Goal: Find specific page/section: Find specific page/section

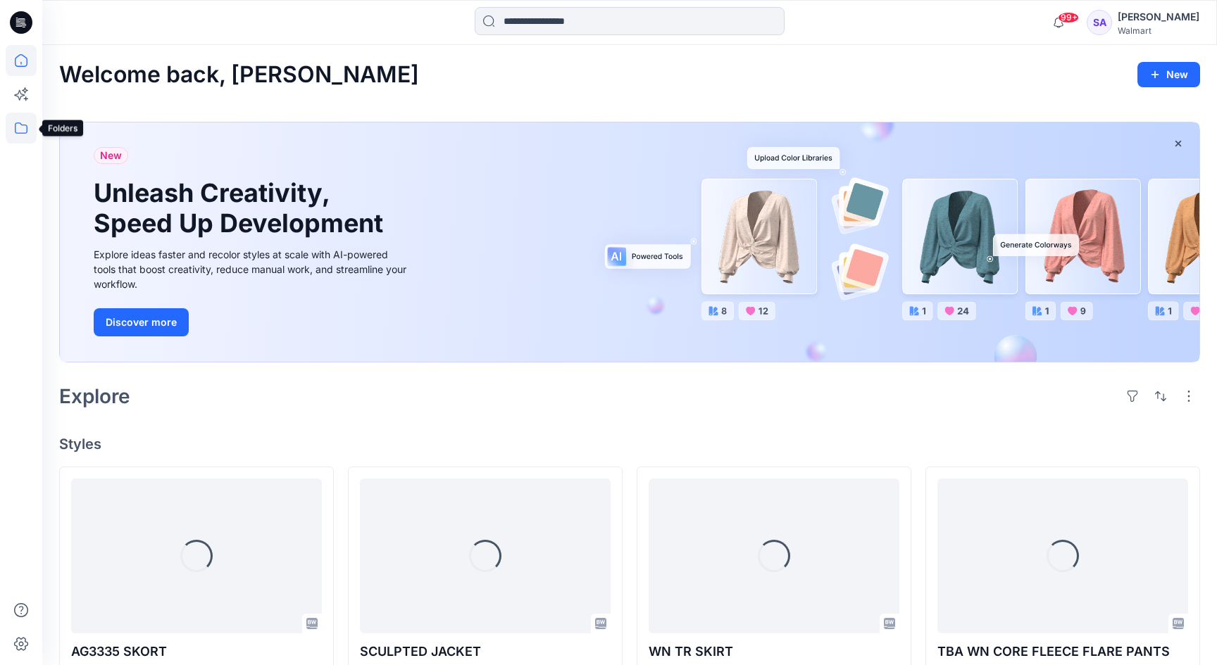
click at [17, 123] on icon at bounding box center [21, 128] width 31 height 31
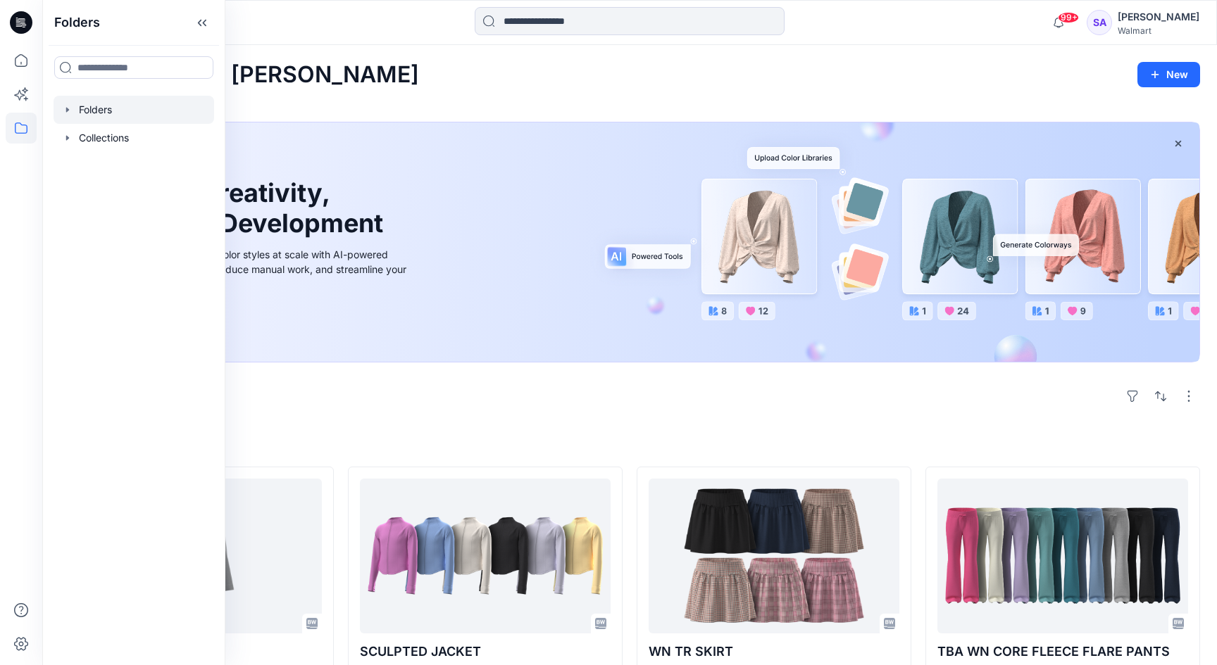
click at [87, 99] on div at bounding box center [134, 110] width 161 height 28
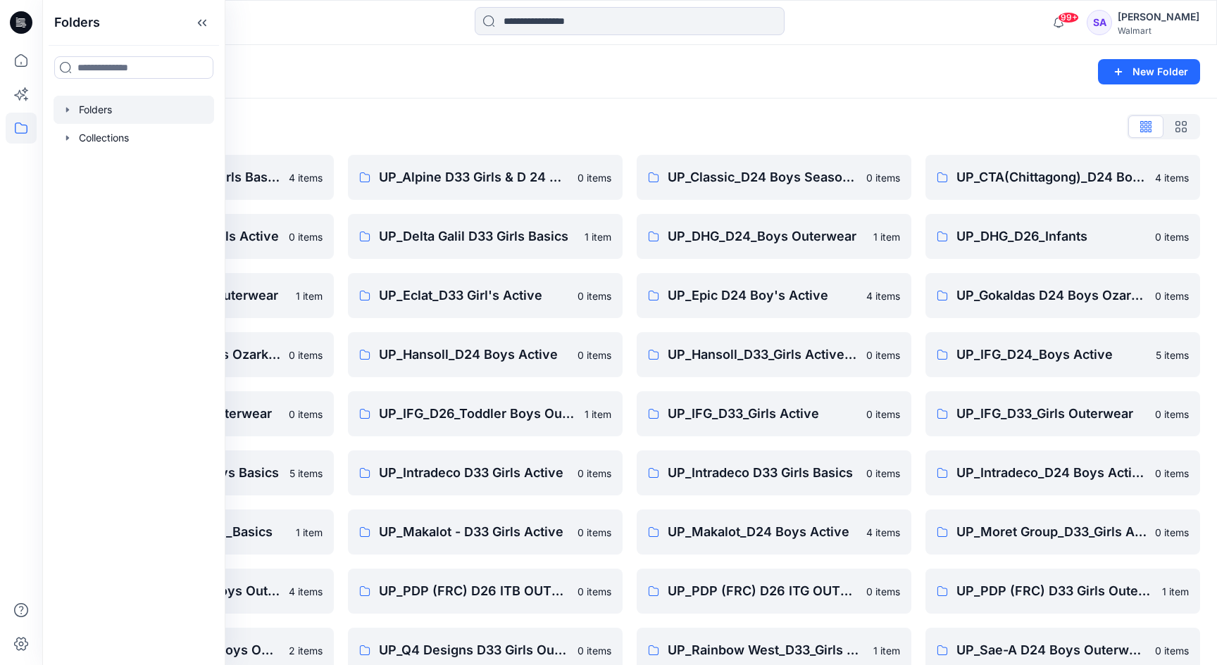
click at [436, 143] on div "Folders List UP_ Mas Acme D33 Girls Basics 4 items UP_Delta Galil D33 Girls Act…" at bounding box center [629, 454] width 1174 height 710
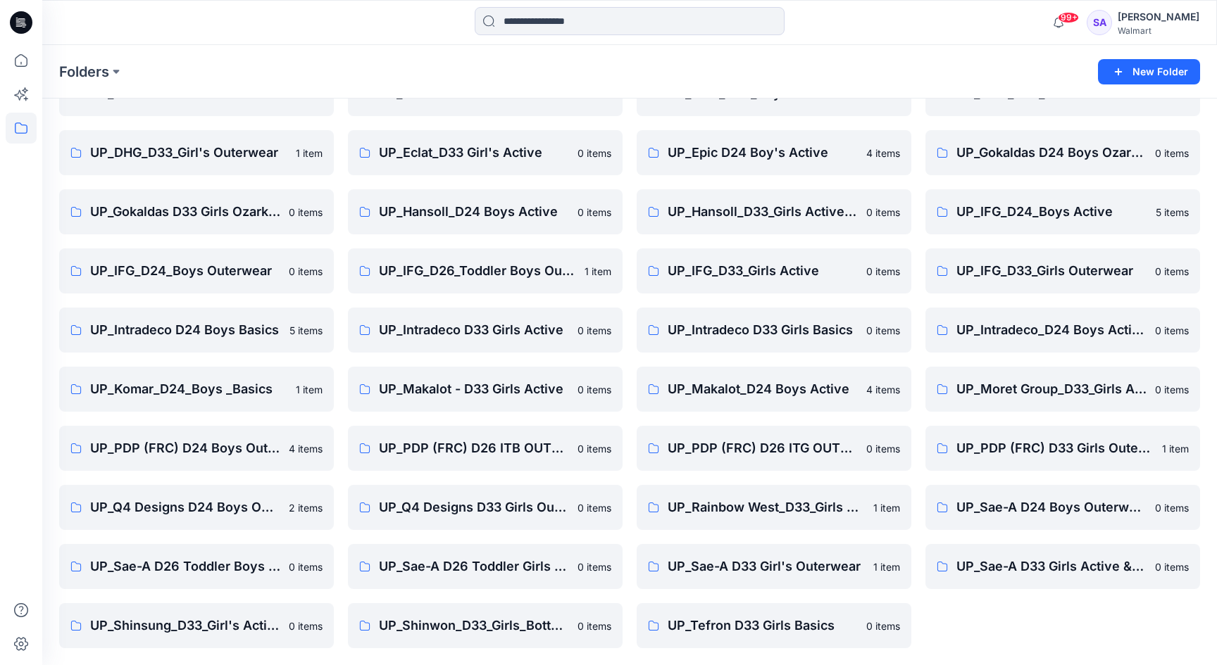
scroll to position [143, 0]
click at [716, 443] on p "UP_PDP (FRC) D26 ITG OUTERWEAR" at bounding box center [772, 449] width 210 height 20
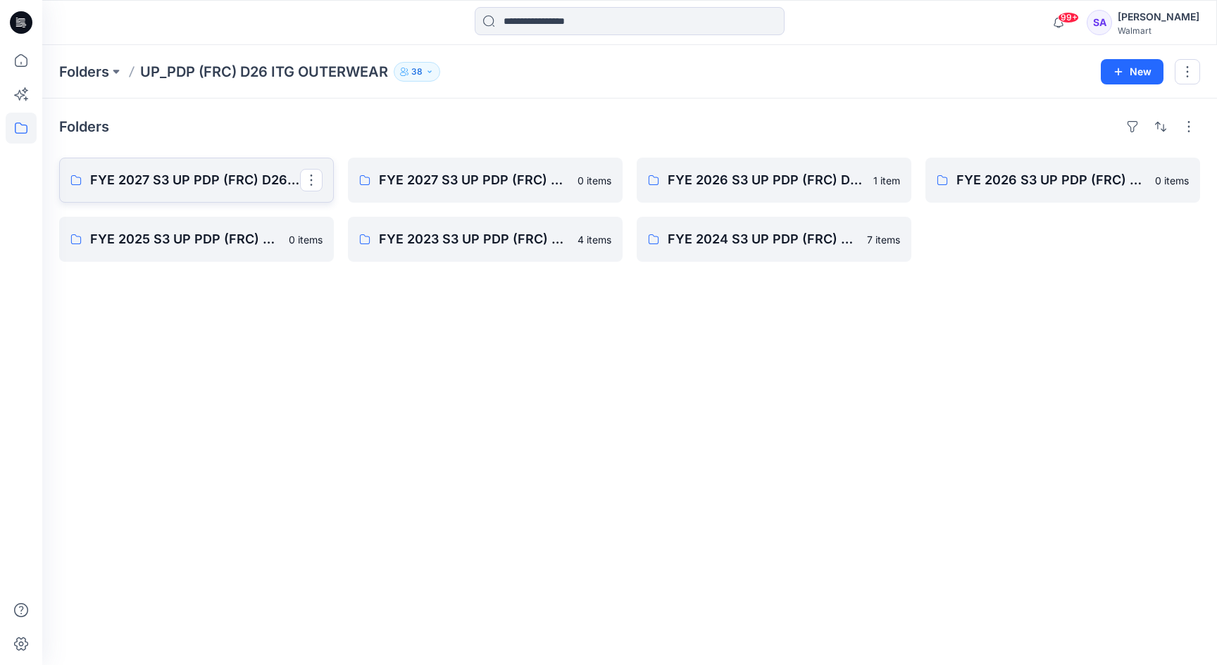
click at [233, 183] on p "FYE 2027 S3 UP PDP (FRC) D26 Baby & Toddler Girl Outerwear - Ozark Trail" at bounding box center [195, 180] width 210 height 20
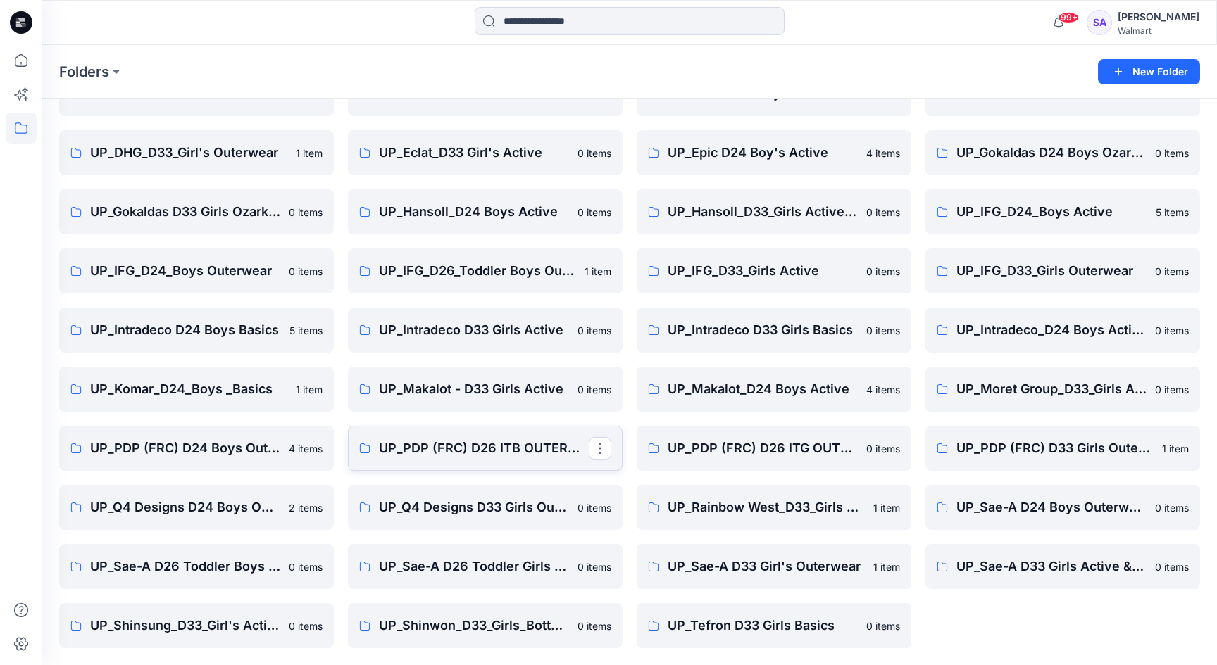
click at [507, 458] on link "UP_PDP (FRC) D26 ITB OUTERWEAR" at bounding box center [485, 448] width 275 height 45
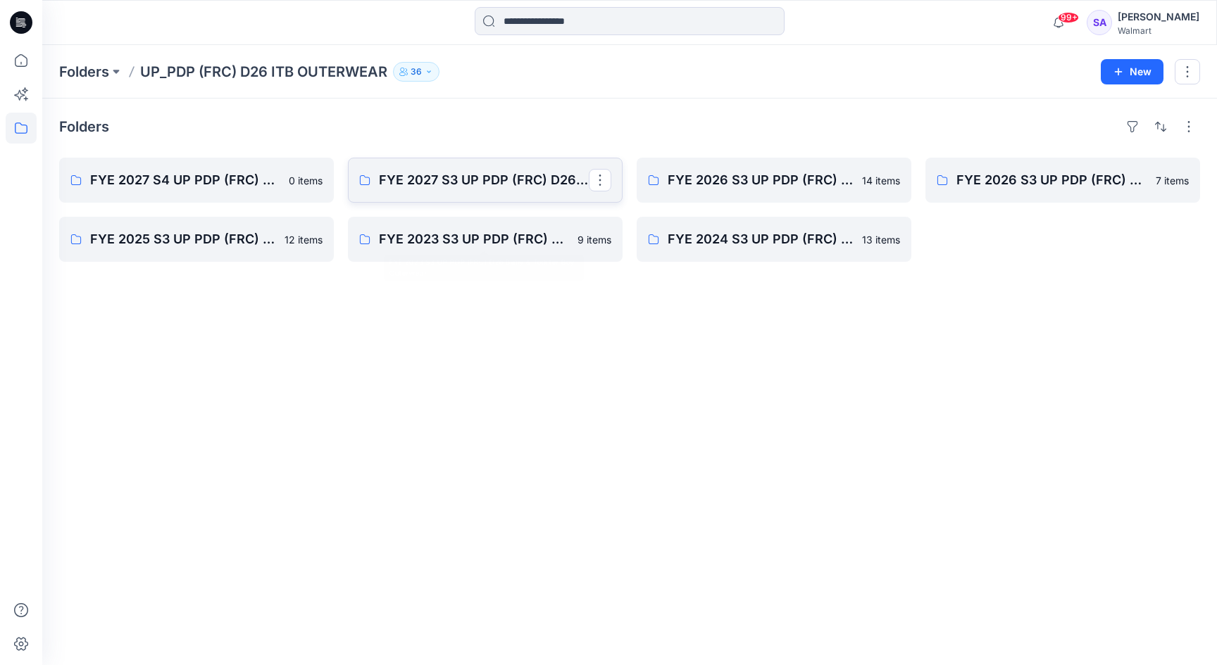
click at [485, 194] on link "FYE 2027 S3 UP PDP (FRC) D26 ITB Outerwear - Ozark Trail" at bounding box center [485, 180] width 275 height 45
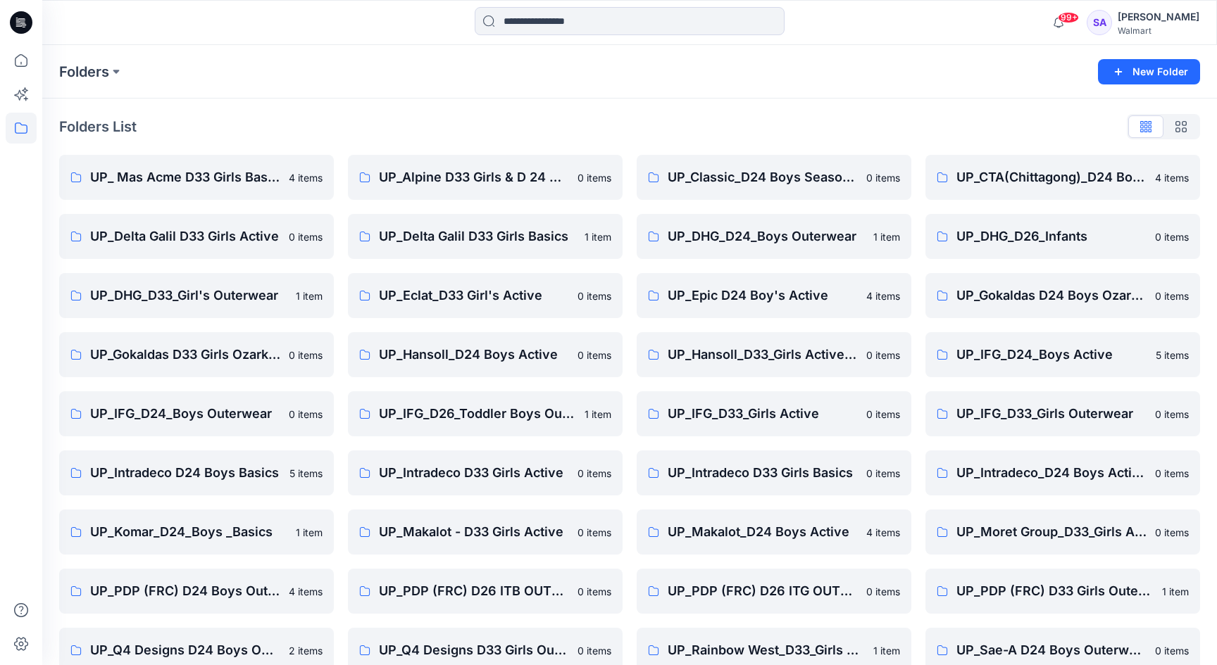
scroll to position [143, 0]
